Goal: Task Accomplishment & Management: Manage account settings

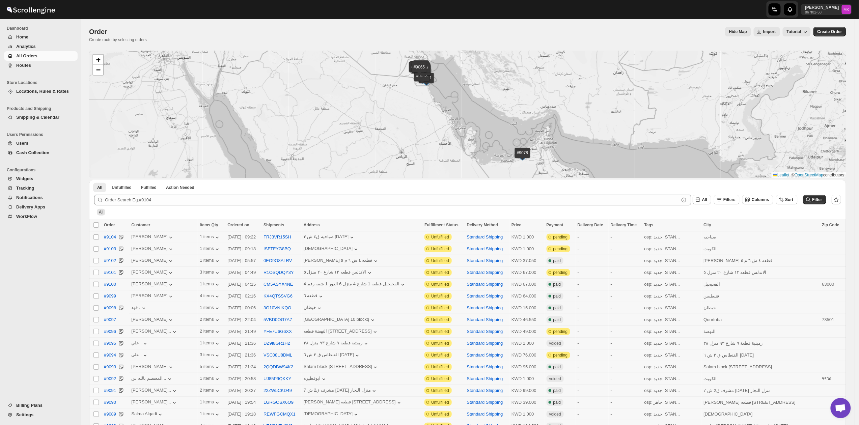
click at [21, 61] on button "Routes" at bounding box center [41, 65] width 74 height 9
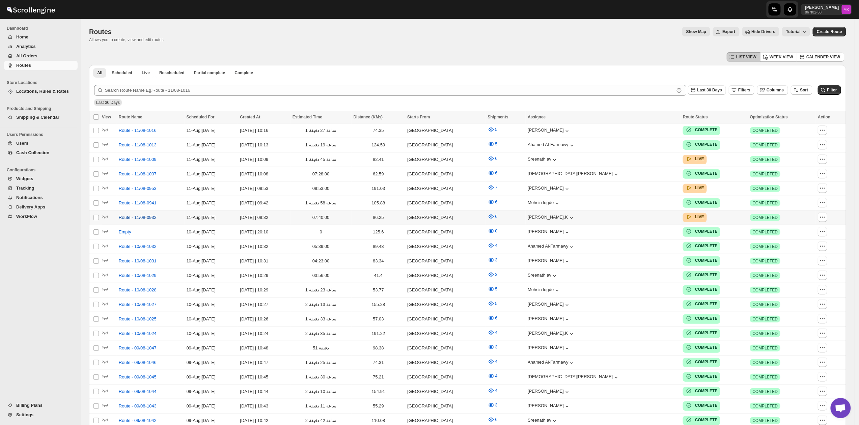
click at [141, 214] on span "Route - 11/08-0932" at bounding box center [138, 217] width 38 height 7
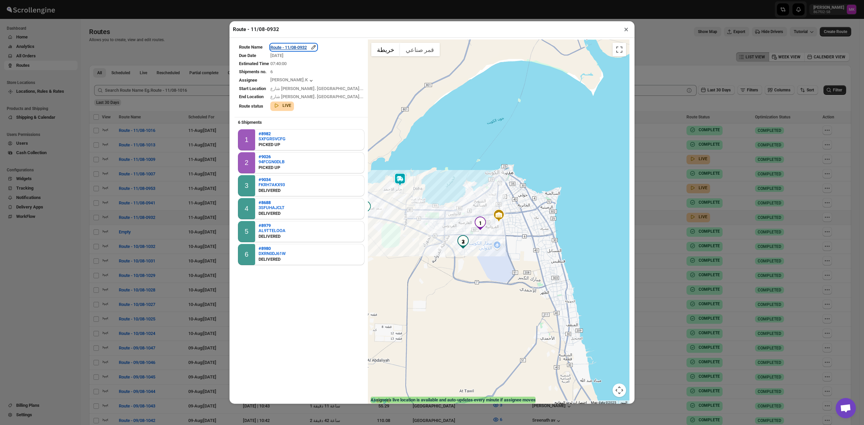
click at [302, 49] on div "Route - 11/08-0932" at bounding box center [293, 47] width 47 height 7
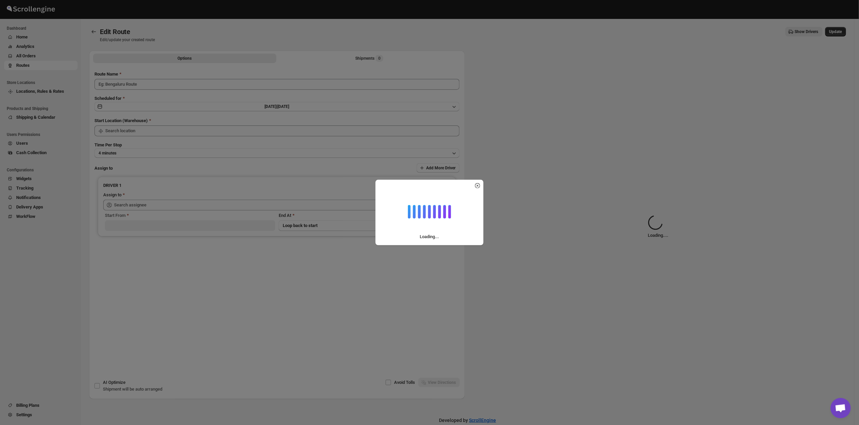
type input "Route - 11/08-0932"
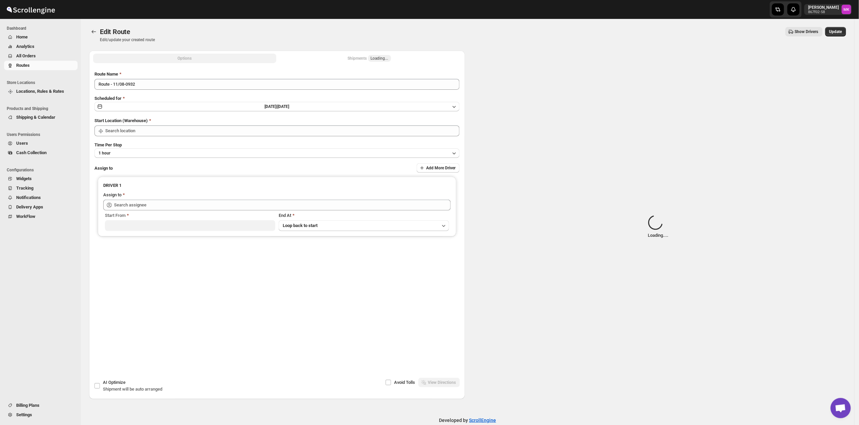
click at [370, 59] on span "Loading..." at bounding box center [379, 58] width 23 height 7
type input "[GEOGRAPHIC_DATA]"
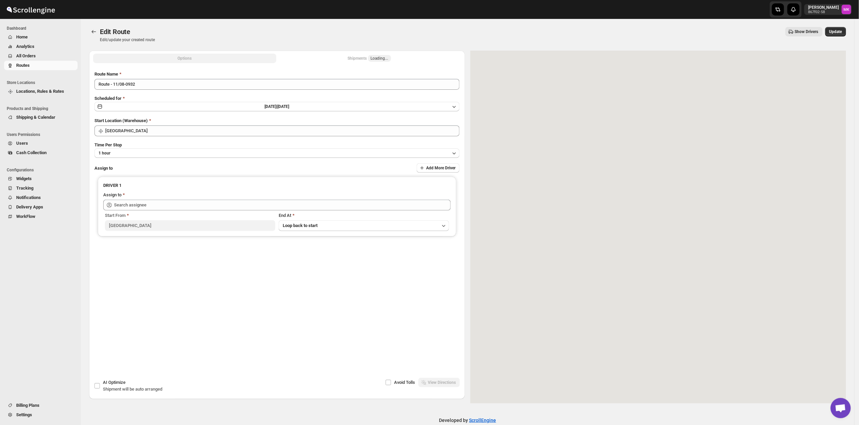
type input "[PERSON_NAME].K ([EMAIL_ADDRESS][DOMAIN_NAME])"
click at [359, 59] on div "Shipments 6" at bounding box center [369, 58] width 28 height 7
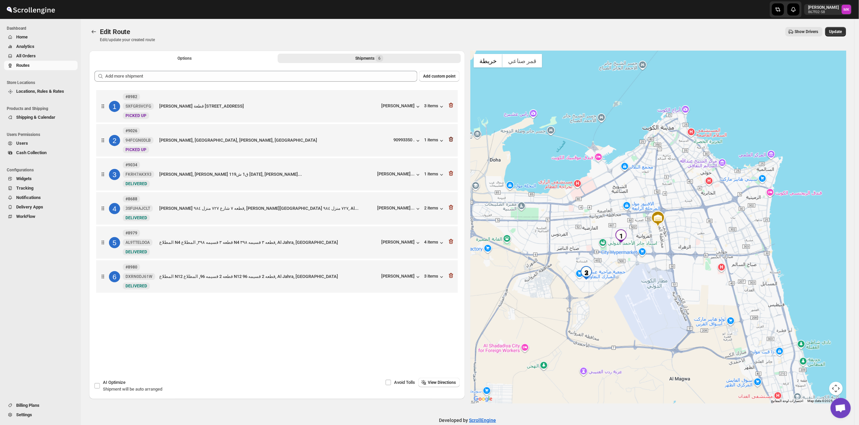
click at [455, 140] on icon "button" at bounding box center [451, 139] width 7 height 7
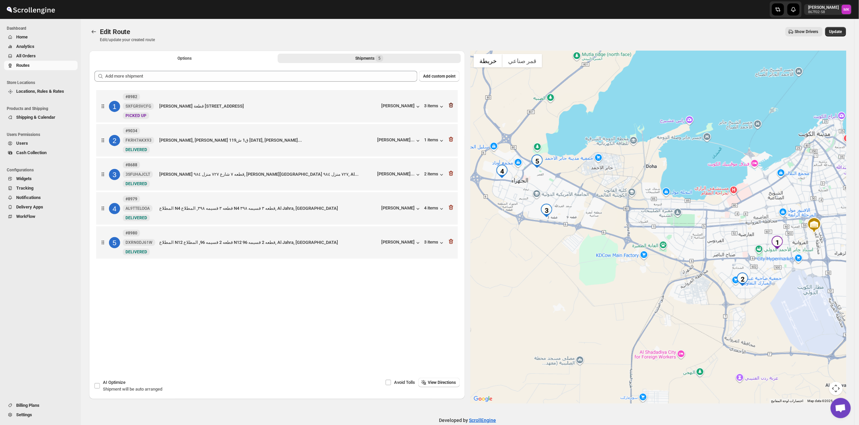
click at [454, 108] on icon "button" at bounding box center [451, 105] width 7 height 7
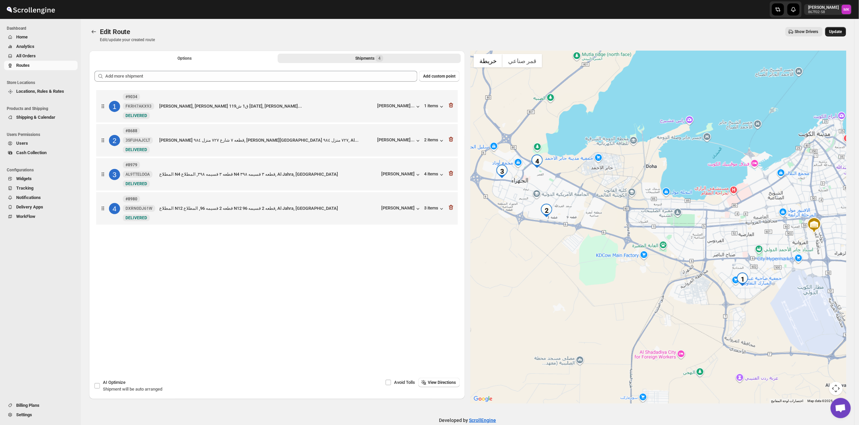
click at [830, 30] on button "Update" at bounding box center [835, 31] width 21 height 9
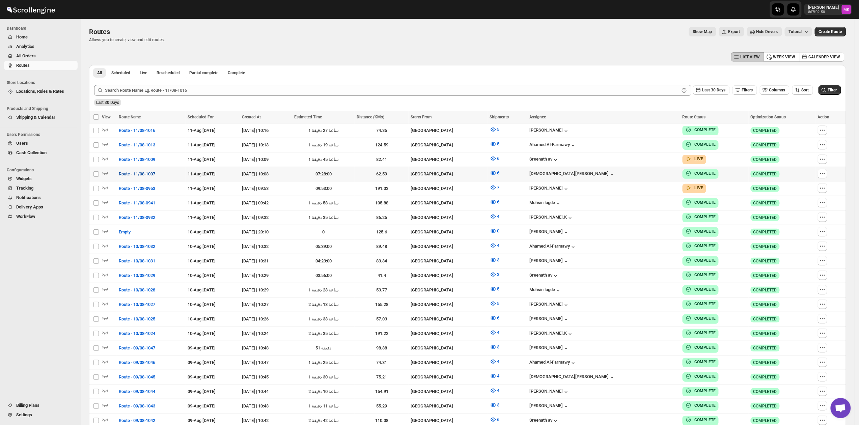
click at [131, 176] on button "Route - 11/08-1007" at bounding box center [137, 174] width 45 height 11
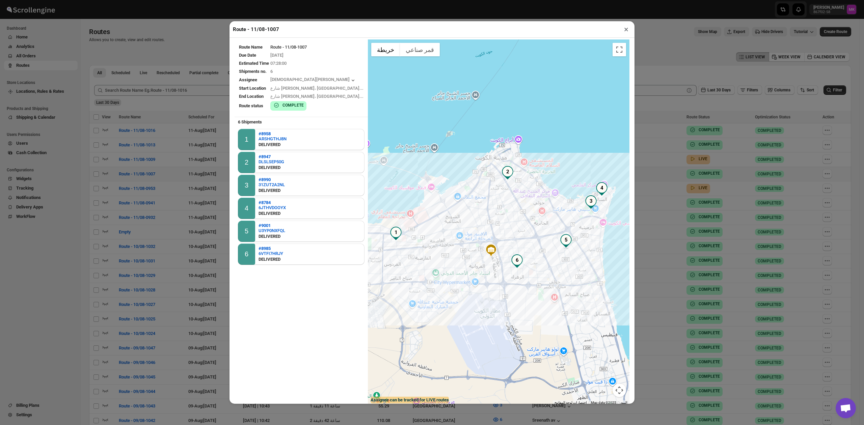
click at [628, 25] on button "×" at bounding box center [626, 29] width 10 height 9
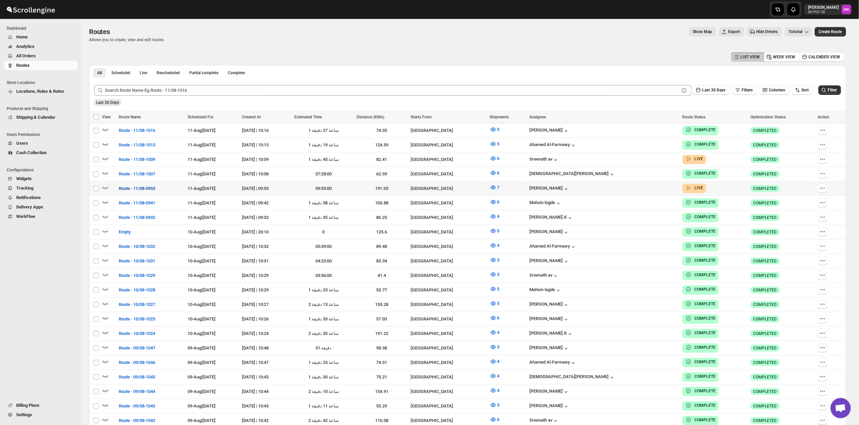
click at [132, 185] on span "Route - 11/08-0953" at bounding box center [137, 188] width 36 height 7
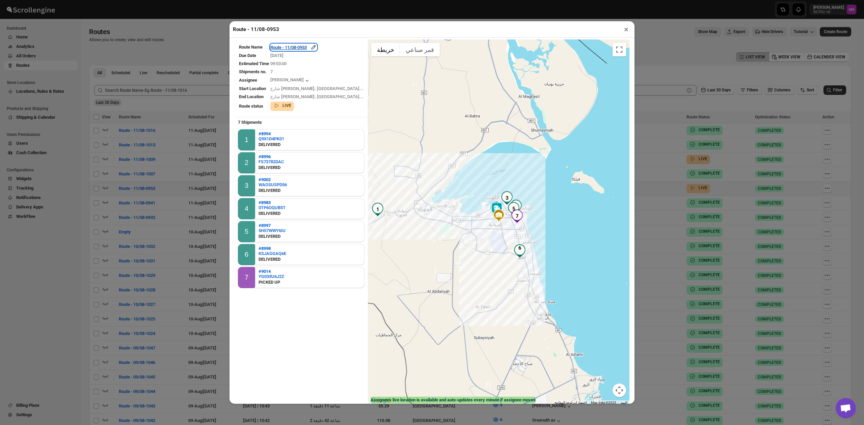
click at [314, 46] on div "Route - 11/08-0953" at bounding box center [293, 47] width 47 height 7
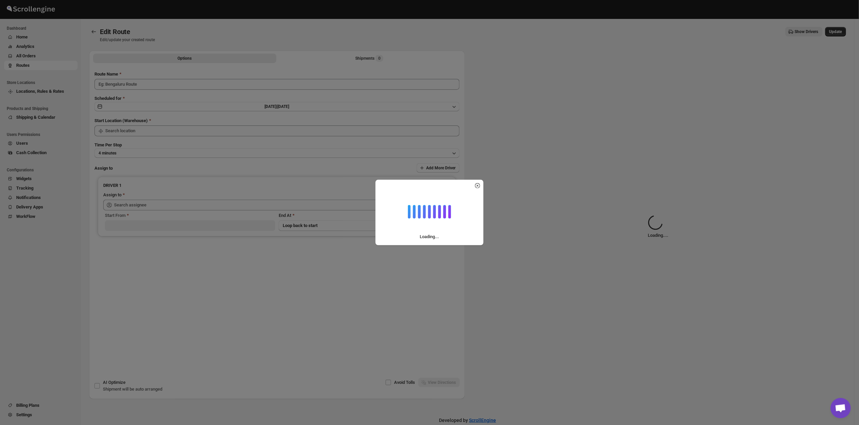
type input "Route - 11/08-0953"
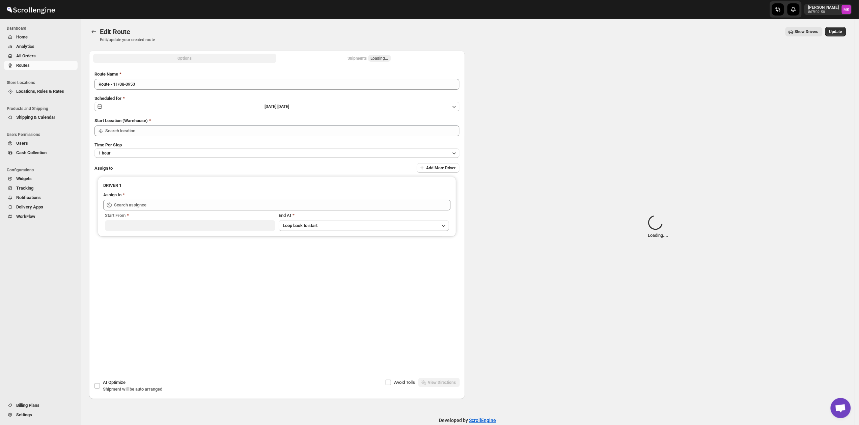
click at [366, 57] on div "Shipments Loading..." at bounding box center [369, 58] width 43 height 7
type input "[GEOGRAPHIC_DATA]"
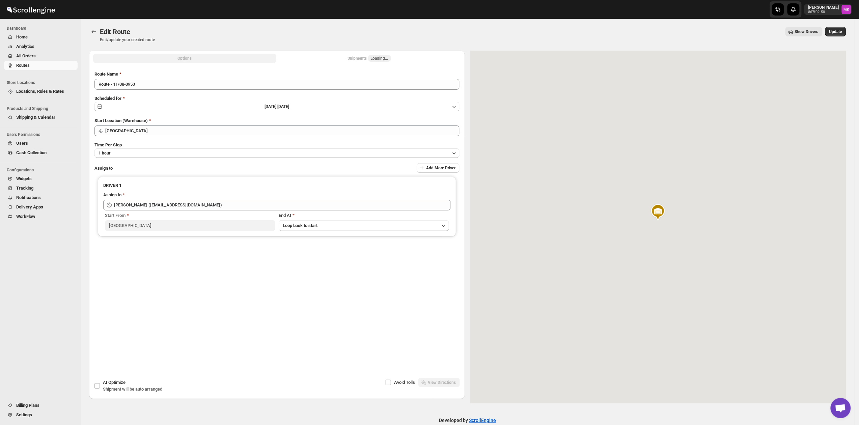
type input "[PERSON_NAME] ([EMAIL_ADDRESS][DOMAIN_NAME])"
click at [358, 57] on div "Shipments 7" at bounding box center [369, 58] width 28 height 7
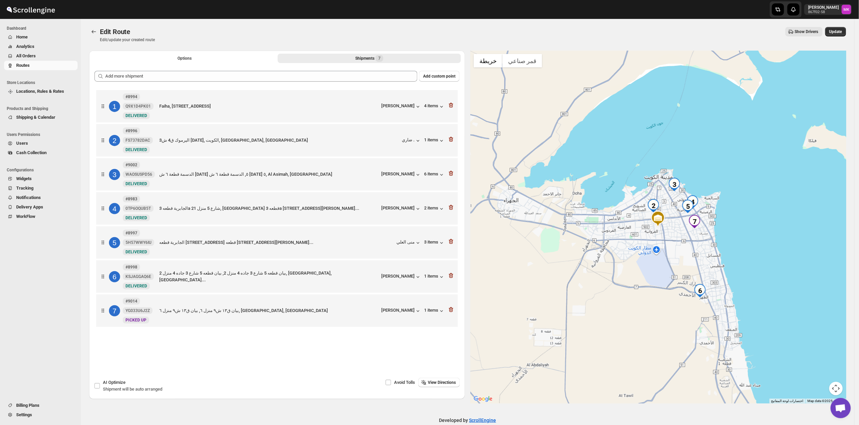
click at [454, 312] on icon "button" at bounding box center [451, 309] width 7 height 7
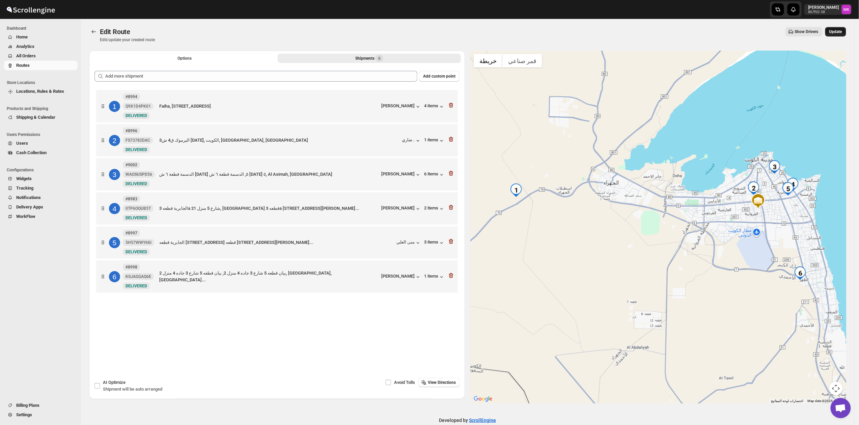
click at [840, 30] on span "Update" at bounding box center [835, 31] width 13 height 5
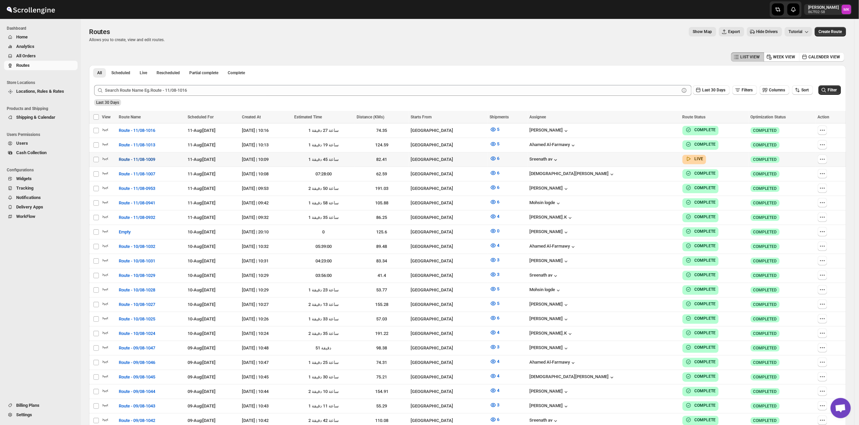
click at [153, 157] on span "Route - 11/08-1009" at bounding box center [137, 159] width 36 height 7
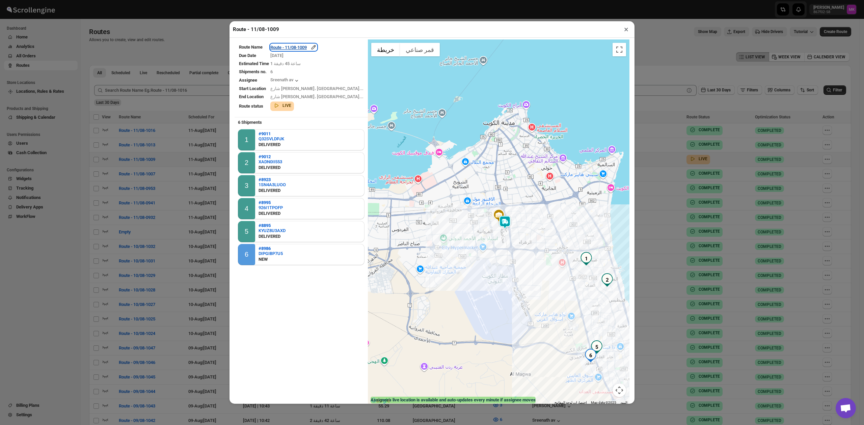
click at [305, 48] on div "Route - 11/08-1009" at bounding box center [293, 47] width 47 height 7
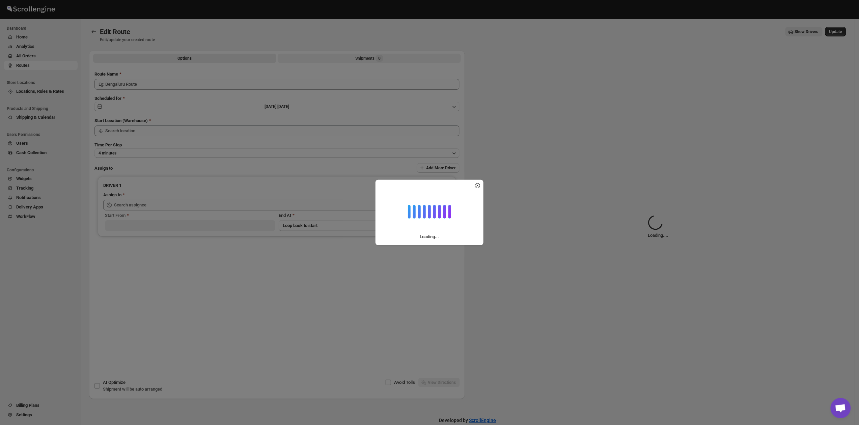
type input "Route - 11/08-1009"
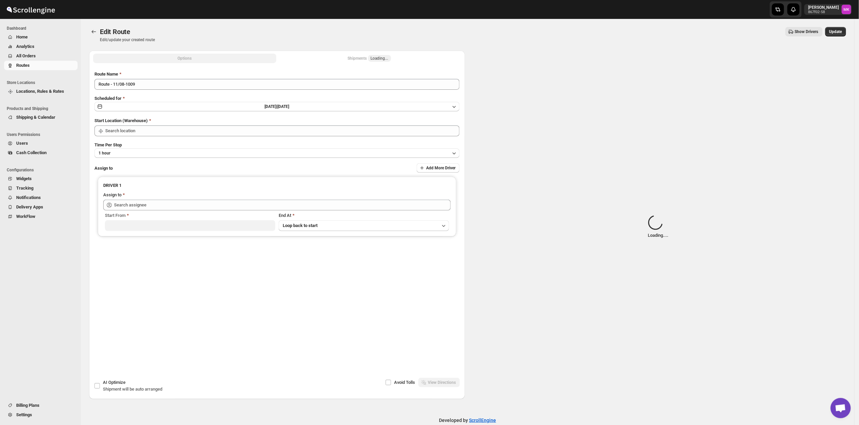
type input "[GEOGRAPHIC_DATA]"
type input "Sreenath av ([EMAIL_ADDRESS][DOMAIN_NAME])"
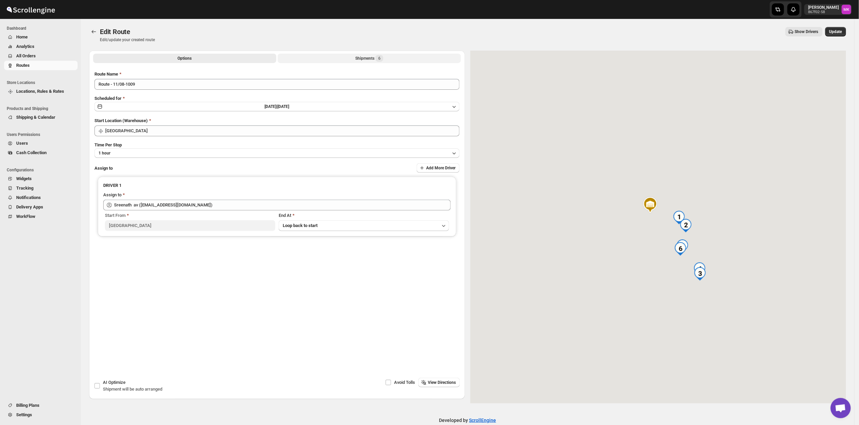
click at [374, 60] on div "Shipments 6" at bounding box center [369, 58] width 28 height 7
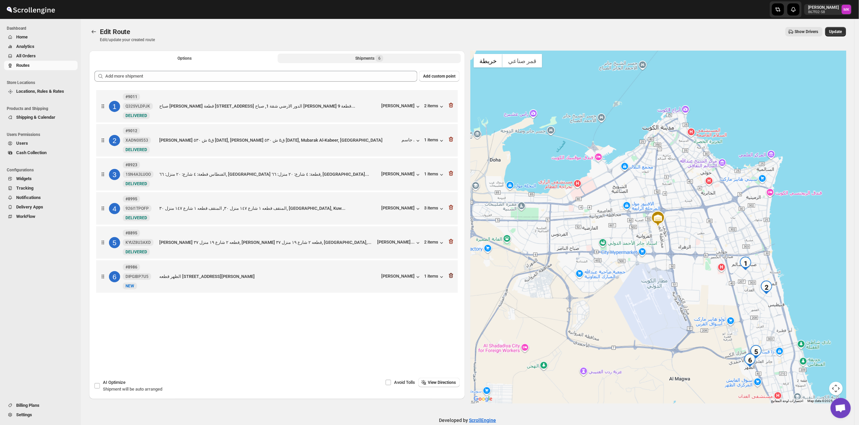
click at [454, 279] on icon "button" at bounding box center [451, 275] width 7 height 7
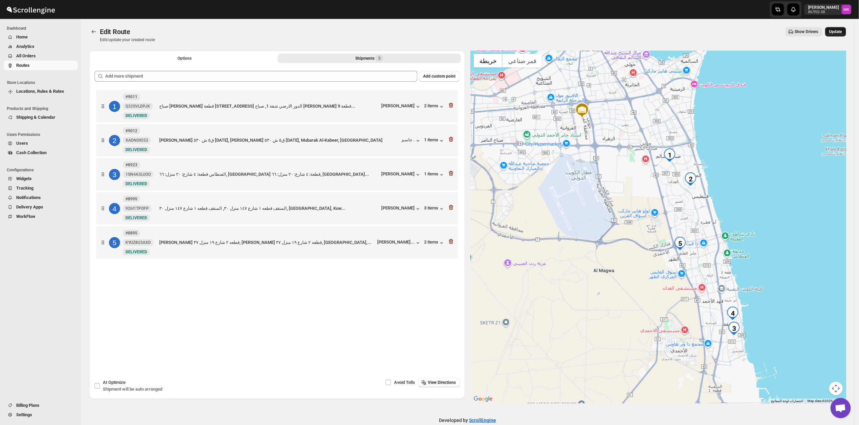
click at [839, 28] on button "Update" at bounding box center [835, 31] width 21 height 9
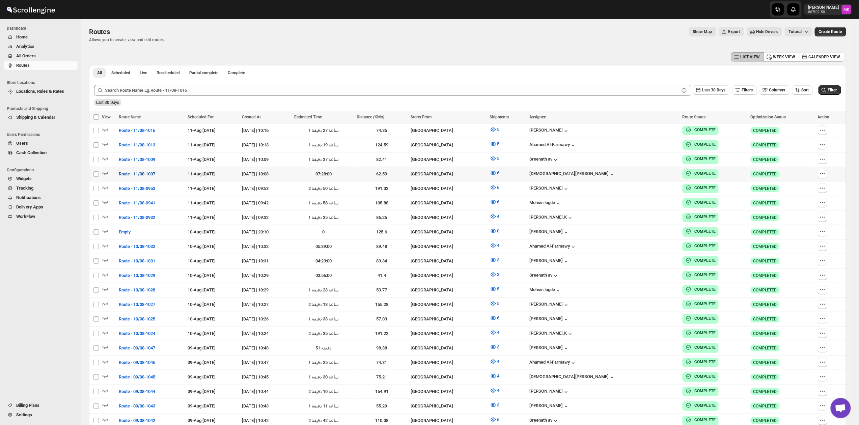
click at [129, 169] on button "Route - 11/08-1007" at bounding box center [137, 174] width 45 height 11
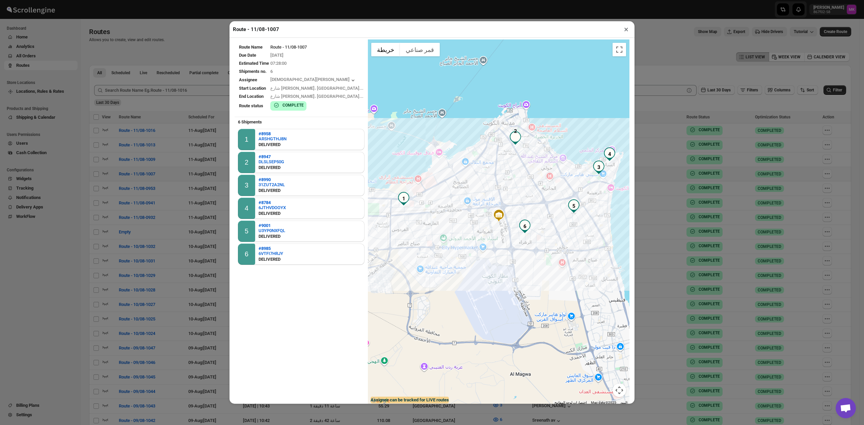
click at [628, 32] on button "×" at bounding box center [626, 29] width 10 height 9
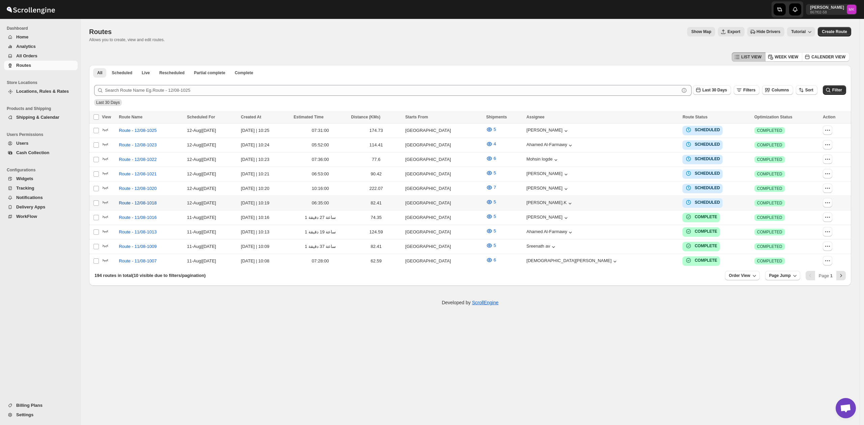
click at [148, 200] on span "Route - 12/08-1018" at bounding box center [138, 203] width 38 height 7
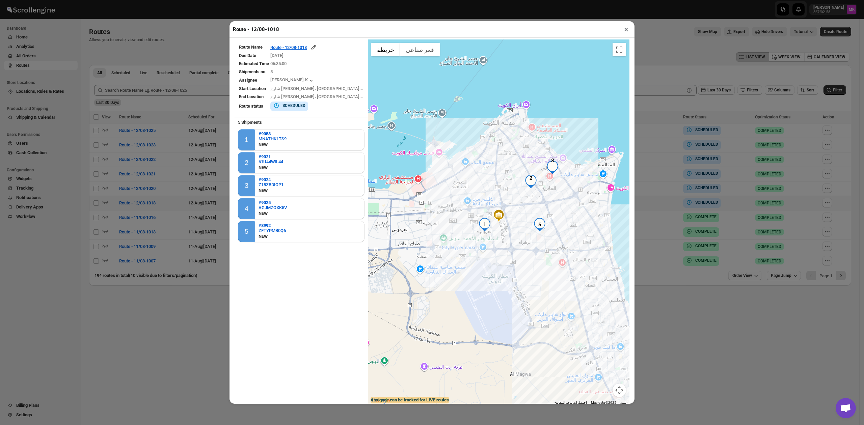
click at [628, 33] on button "×" at bounding box center [626, 29] width 10 height 9
